Goal: Task Accomplishment & Management: Complete application form

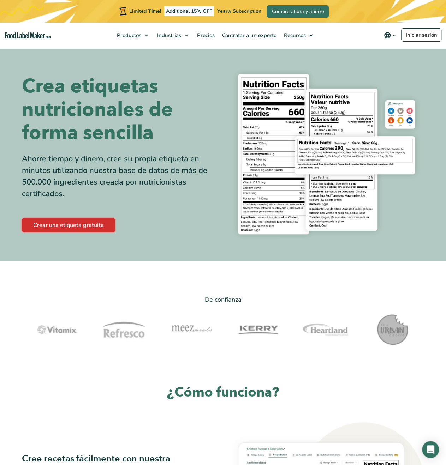
click at [79, 227] on link "Crear una etiqueta gratuita" at bounding box center [68, 225] width 93 height 14
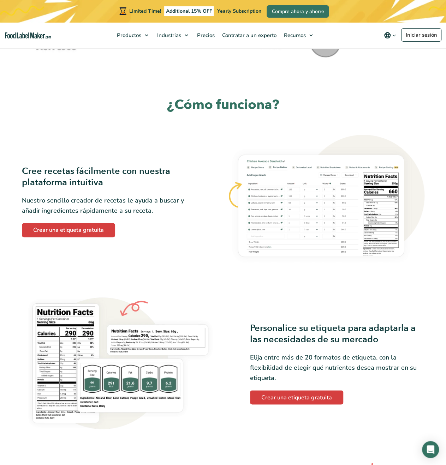
scroll to position [318, 0]
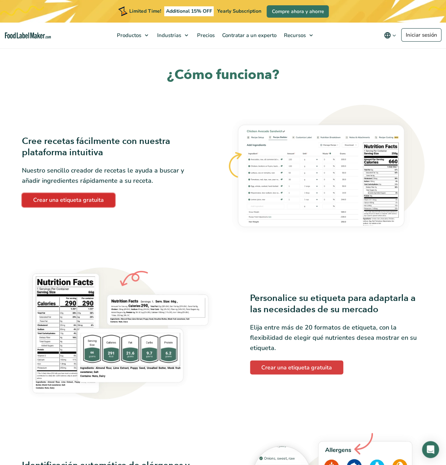
click at [102, 203] on link "Crear una etiqueta gratuita" at bounding box center [68, 200] width 93 height 14
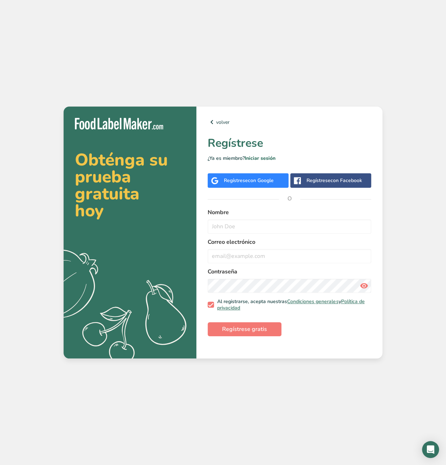
click at [247, 180] on div "Regístrese con Google" at bounding box center [249, 180] width 50 height 7
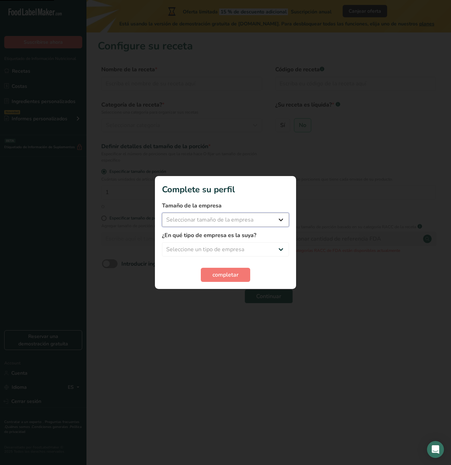
click at [207, 218] on select "Seleccionar tamaño de la empresa Menos de 10 empleados De 10 a 50 empleados De …" at bounding box center [225, 220] width 127 height 14
select select "1"
click at [162, 213] on select "Seleccionar tamaño de la empresa Menos de 10 empleados De 10 a 50 empleados De …" at bounding box center [225, 220] width 127 height 14
click at [204, 249] on select "Seleccione un tipo de empresa Fabricante de alimentos envasados Restaurante y c…" at bounding box center [225, 250] width 127 height 14
select select "3"
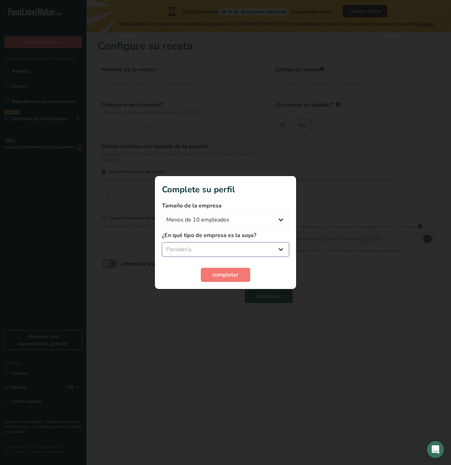
click at [162, 243] on select "Seleccione un tipo de empresa Fabricante de alimentos envasados Restaurante y c…" at bounding box center [225, 250] width 127 height 14
click at [227, 279] on button "completar" at bounding box center [225, 275] width 49 height 14
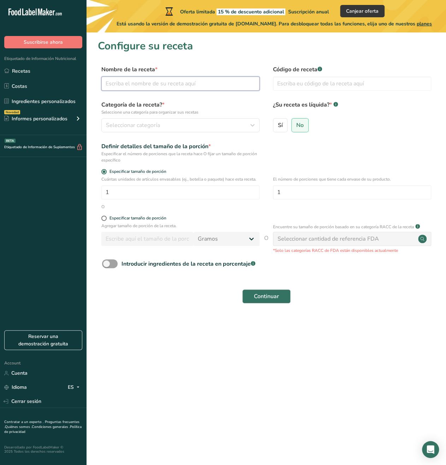
click at [142, 87] on input "text" at bounding box center [180, 84] width 158 height 14
type input "Galletas de pan de muerto"
type input "001"
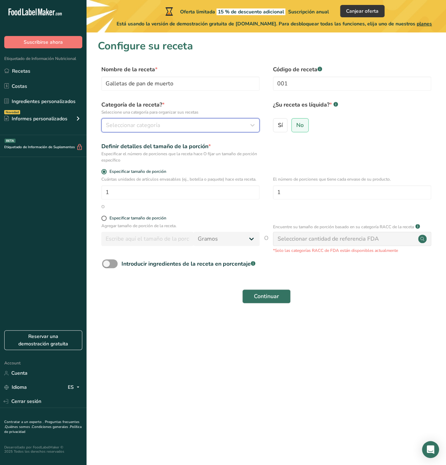
click at [121, 128] on span "Seleccionar categoría" at bounding box center [133, 125] width 54 height 8
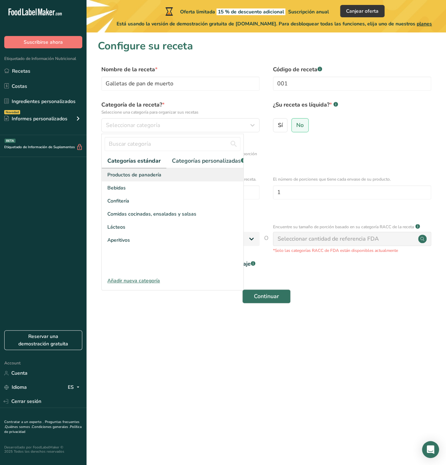
click at [138, 179] on span "Productos de panadería" at bounding box center [134, 174] width 54 height 7
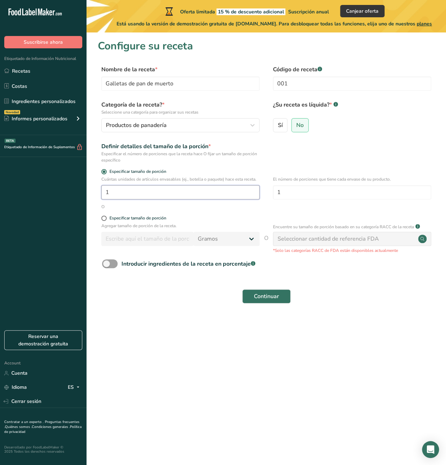
click at [127, 199] on input "1" at bounding box center [180, 192] width 158 height 14
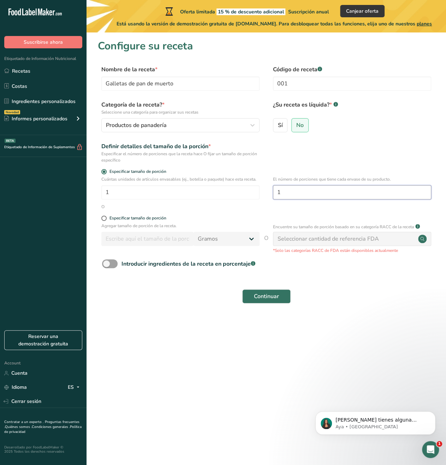
click at [319, 195] on input "1" at bounding box center [352, 192] width 158 height 14
type input "12"
click at [122, 221] on div "Especificar tamaño de porción" at bounding box center [137, 218] width 57 height 5
click at [106, 221] on input "Especificar tamaño de porción" at bounding box center [103, 218] width 5 height 5
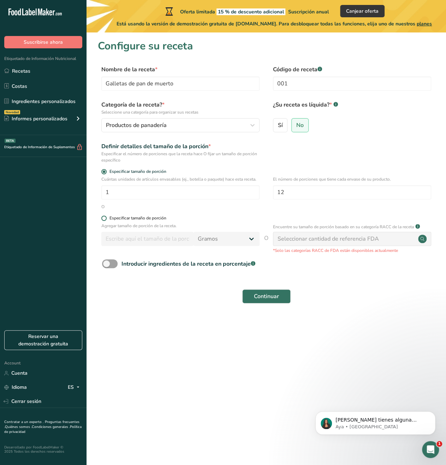
radio input "true"
radio input "false"
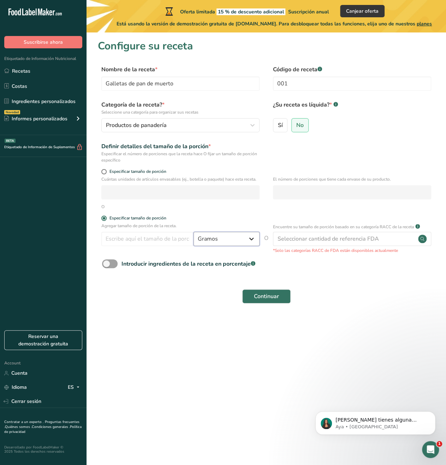
click at [218, 246] on select "Gramos kg mg mcg libras onza litro mL onza líquida cucharada cucharadita taza C…" at bounding box center [226, 239] width 66 height 14
click at [144, 246] on input "number" at bounding box center [147, 239] width 92 height 14
click at [140, 268] on div "Introducir ingredientes de la receta en porcentaje .a-a{fill:#347362;}.b-a{fill…" at bounding box center [188, 264] width 134 height 8
click at [107, 266] on input "Introducir ingredientes de la receta en porcentaje .a-a{fill:#347362;}.b-a{fill…" at bounding box center [104, 264] width 5 height 5
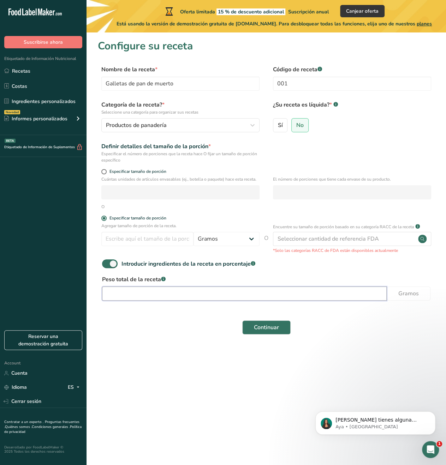
click at [140, 297] on input "number" at bounding box center [244, 294] width 285 height 14
click at [118, 268] on span "Introducir ingredientes de la receta en porcentaje .a-a{fill:#347362;}.b-a{fill…" at bounding box center [187, 264] width 138 height 8
click at [107, 266] on input "Introducir ingredientes de la receta en porcentaje .a-a{fill:#347362;}.b-a{fill…" at bounding box center [104, 264] width 5 height 5
checkbox input "false"
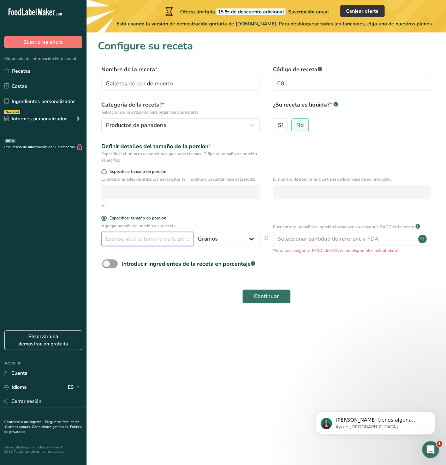
click at [125, 246] on input "number" at bounding box center [147, 239] width 92 height 14
click at [138, 246] on input "number" at bounding box center [147, 239] width 92 height 14
click at [150, 242] on input "number" at bounding box center [147, 239] width 92 height 14
type input "20"
click at [278, 301] on span "Continuar" at bounding box center [266, 296] width 25 height 8
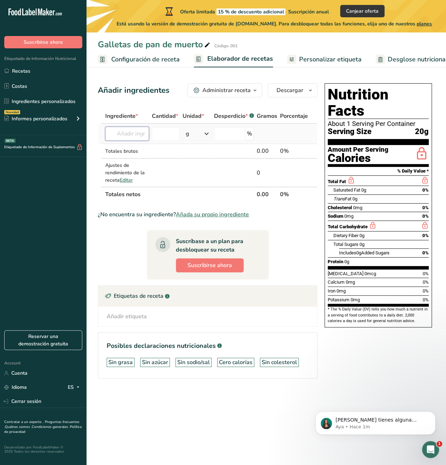
click at [141, 133] on input "text" at bounding box center [127, 134] width 44 height 14
click at [134, 133] on input "text" at bounding box center [127, 134] width 44 height 14
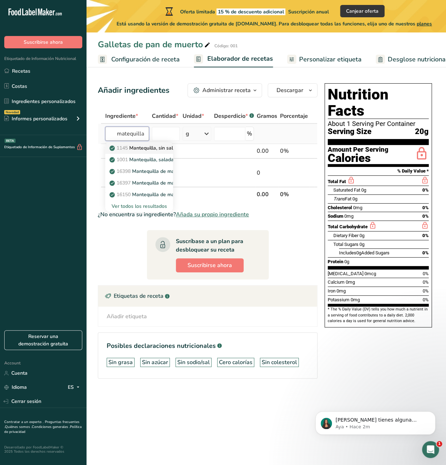
type input "matequilla"
click at [142, 147] on p "1145 Mantequilla, sin sal" at bounding box center [142, 147] width 62 height 7
type input "Butter, without salt"
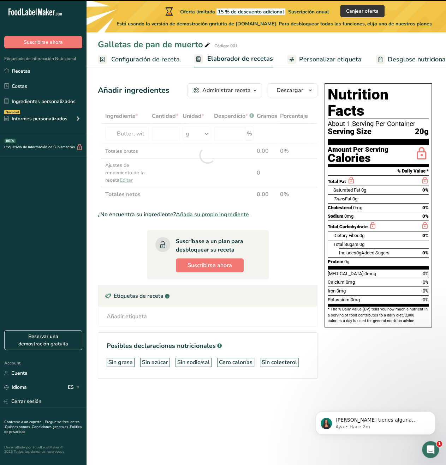
type input "0"
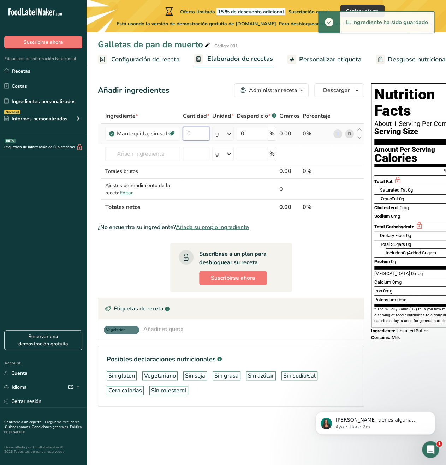
click at [190, 133] on input "0" at bounding box center [196, 134] width 26 height 14
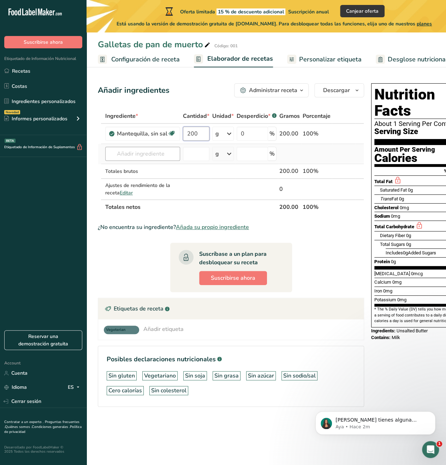
type input "200"
click at [143, 153] on div "Ingrediente * Cantidad * Unidad * Desperdicio * .a-a{fill:#347362;}.b-a{fill:#f…" at bounding box center [231, 162] width 266 height 106
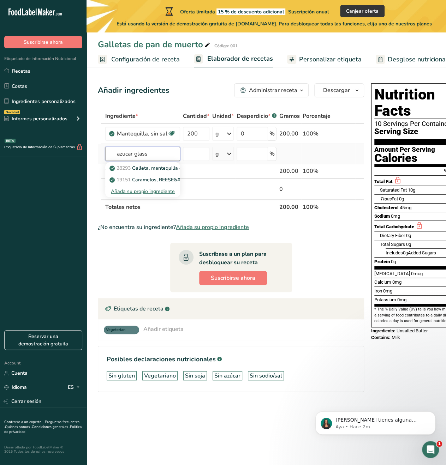
click at [154, 154] on input "azucar glass" at bounding box center [142, 154] width 75 height 14
drag, startPoint x: 156, startPoint y: 151, endPoint x: 112, endPoint y: 152, distance: 43.4
click at [112, 152] on input "azucar" at bounding box center [142, 154] width 75 height 14
type input "azúcar"
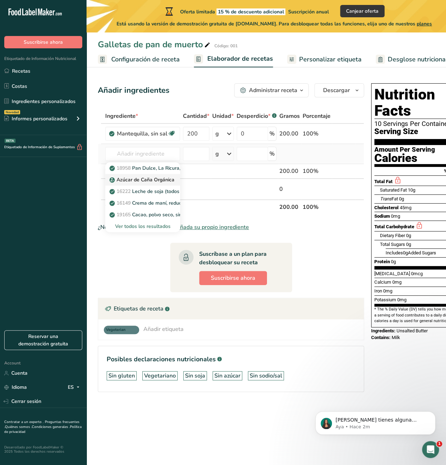
click at [149, 179] on p "Azúcar de Caña Orgánica" at bounding box center [143, 179] width 64 height 7
type input "Organic Cane Sugar"
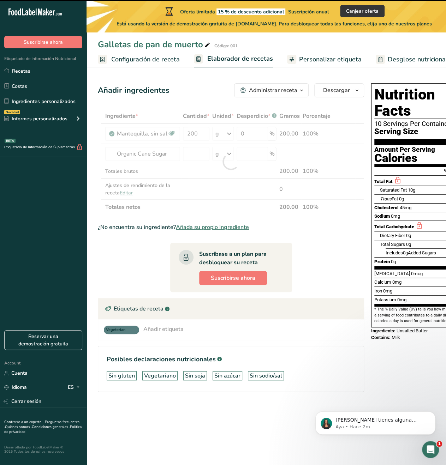
type input "0"
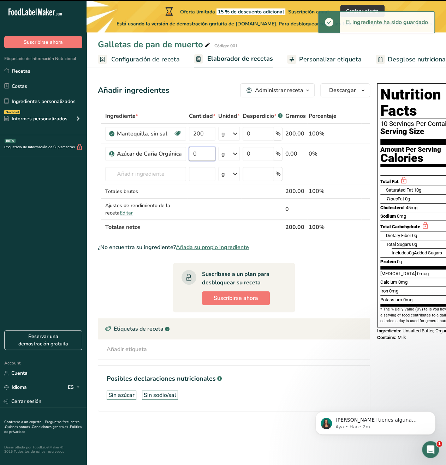
click at [197, 156] on input "0" at bounding box center [202, 154] width 26 height 14
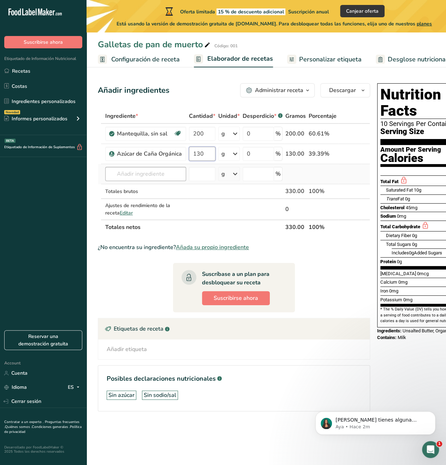
type input "130"
click at [157, 171] on div "Ingrediente * Cantidad * Unidad * Desperdicio * .a-a{fill:#347362;}.b-a{fill:#f…" at bounding box center [234, 172] width 272 height 126
click at [161, 176] on input "text" at bounding box center [145, 174] width 81 height 14
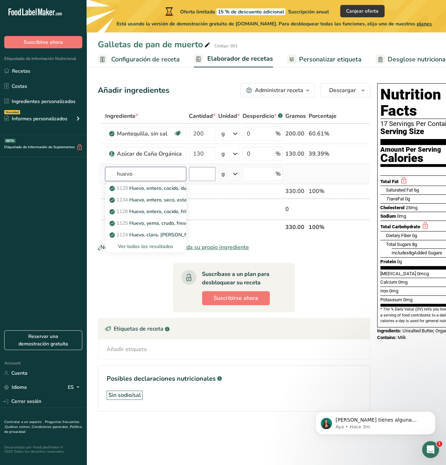
type input "huevo"
click at [196, 173] on input "number" at bounding box center [202, 174] width 26 height 14
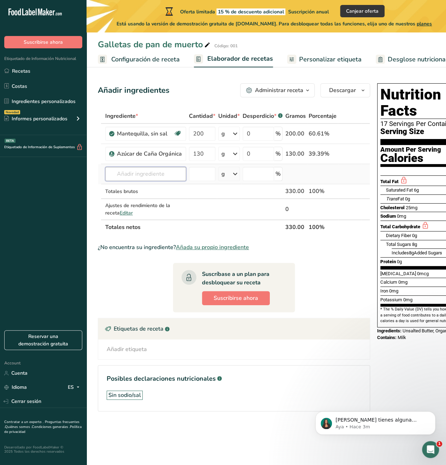
click at [165, 177] on input "text" at bounding box center [145, 174] width 81 height 14
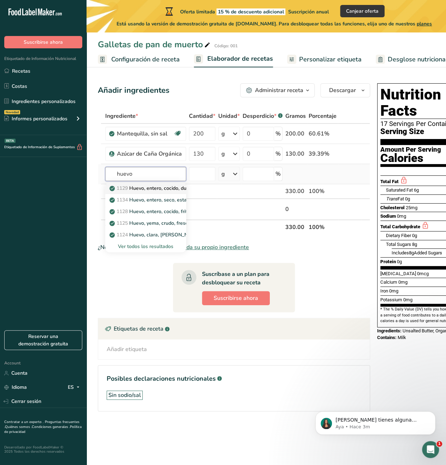
type input "huevo"
click at [166, 187] on p "1129 Huevo, entero, cocido, duro" at bounding box center [151, 188] width 80 height 7
type input "Egg, whole, cooked, hard-boiled"
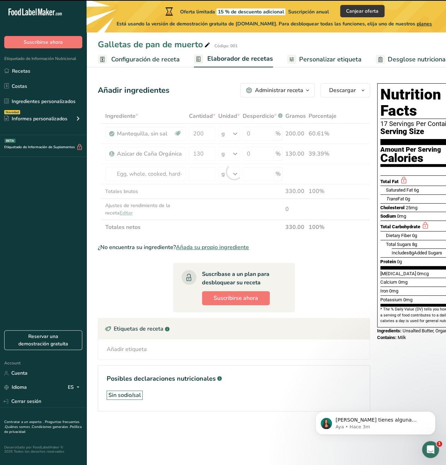
click at [183, 172] on div at bounding box center [234, 172] width 272 height 126
type input "0"
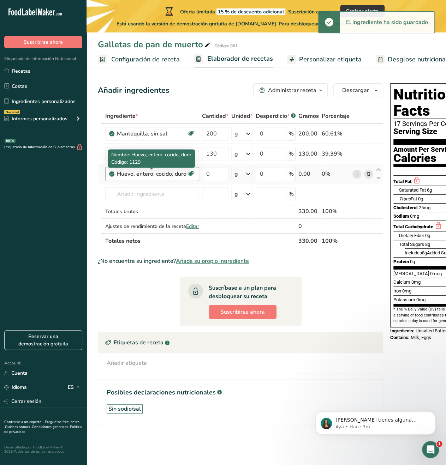
click at [164, 171] on div "Huevo, entero, cocido, duro" at bounding box center [152, 174] width 70 height 8
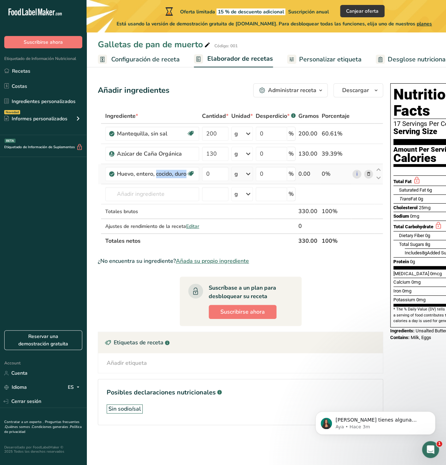
click at [366, 174] on icon at bounding box center [368, 174] width 5 height 7
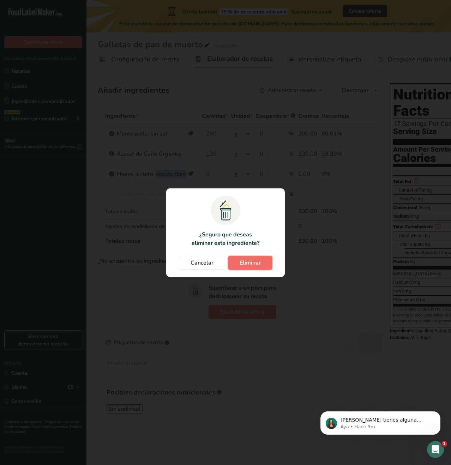
click at [251, 263] on span "Eliminar" at bounding box center [250, 263] width 21 height 8
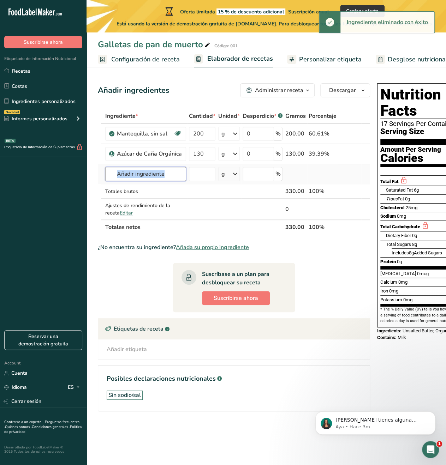
click at [167, 170] on input "text" at bounding box center [145, 174] width 81 height 14
